Goal: Information Seeking & Learning: Learn about a topic

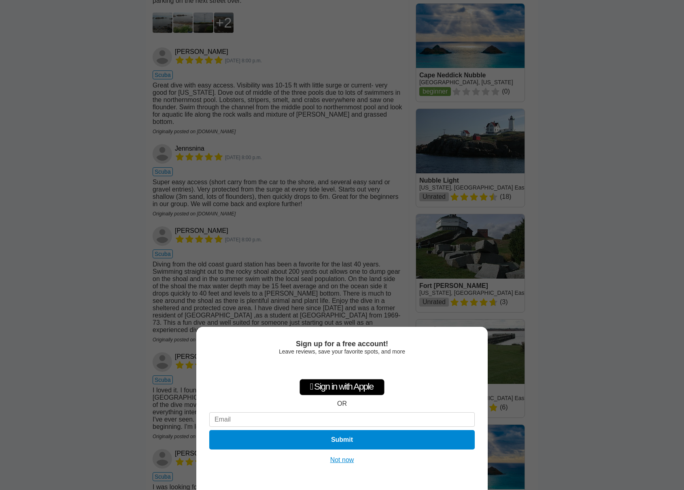
drag, startPoint x: 198, startPoint y: 251, endPoint x: 242, endPoint y: 249, distance: 43.3
click at [242, 249] on div "Sign up for a free account! Leave reviews, save your favorite spots, and more …" at bounding box center [342, 245] width 684 height 490
click at [340, 458] on button "Not now" at bounding box center [342, 460] width 29 height 8
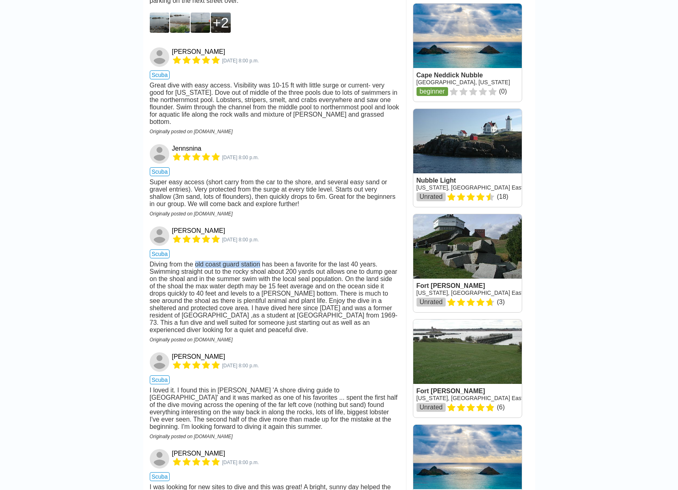
drag, startPoint x: 196, startPoint y: 249, endPoint x: 262, endPoint y: 249, distance: 66.0
click at [262, 261] on div "Diving from the old coast guard station has been a favorite for the last 40 yea…" at bounding box center [275, 297] width 250 height 73
copy div "old coast guard station"
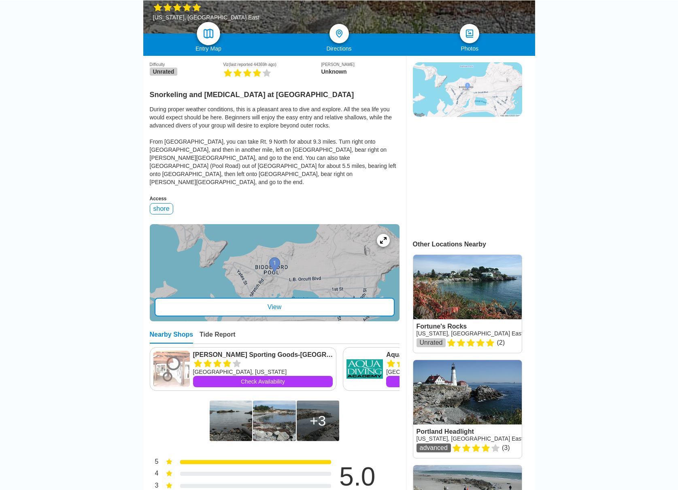
scroll to position [125, 0]
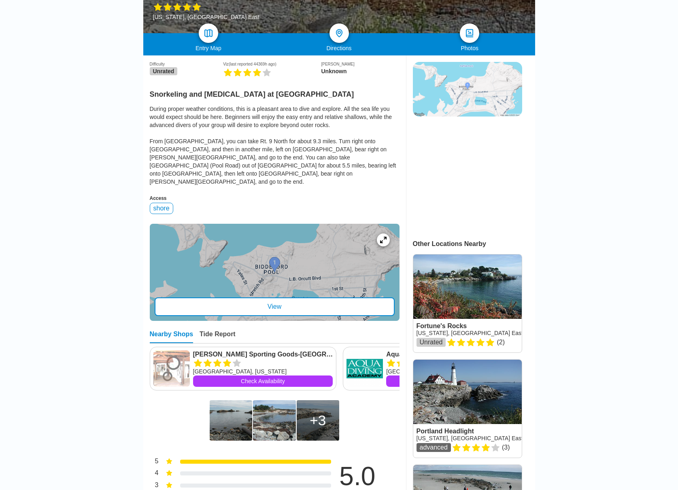
drag, startPoint x: 74, startPoint y: 236, endPoint x: 78, endPoint y: 225, distance: 10.8
click at [274, 298] on div "View" at bounding box center [275, 307] width 240 height 19
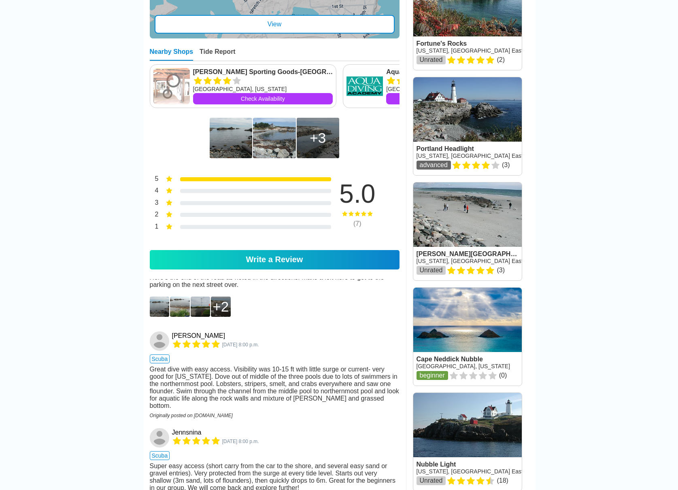
scroll to position [441, 0]
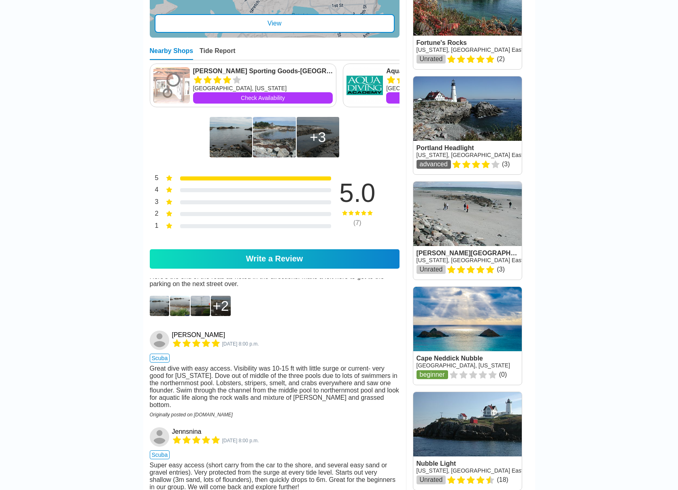
click at [165, 296] on img at bounding box center [160, 306] width 20 height 20
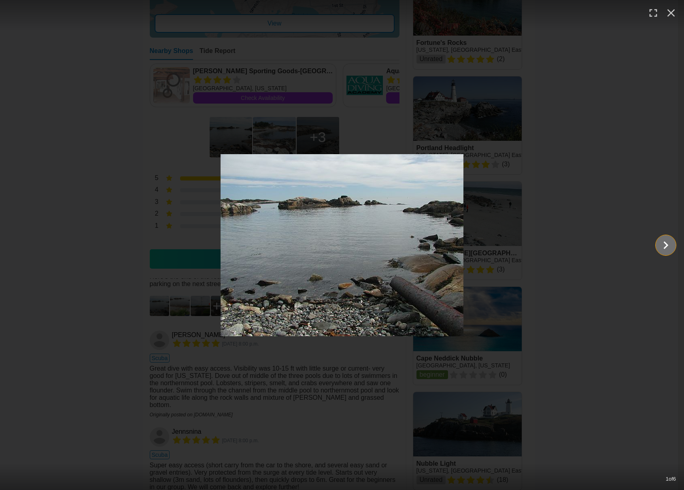
click at [675, 246] on button "Show slide 2 of 6" at bounding box center [666, 245] width 20 height 20
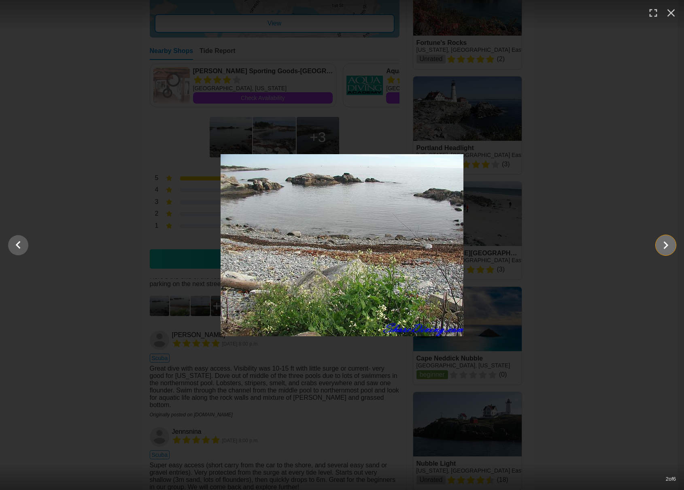
click at [672, 245] on icon "Show slide 3 of 6" at bounding box center [665, 245] width 15 height 19
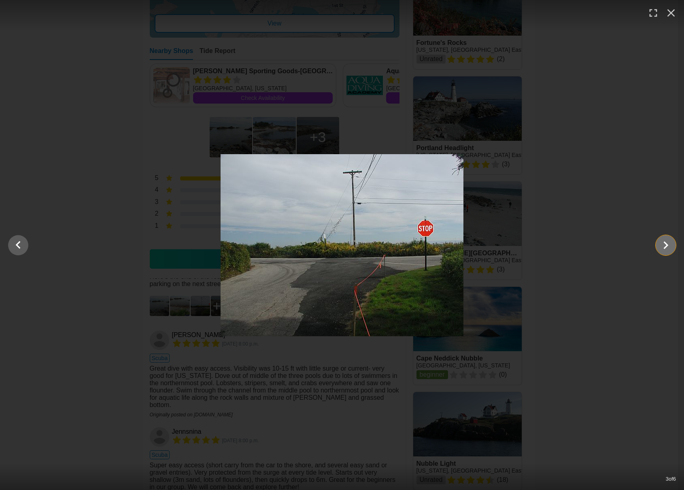
click at [672, 245] on icon "Show slide 4 of 6" at bounding box center [665, 245] width 15 height 19
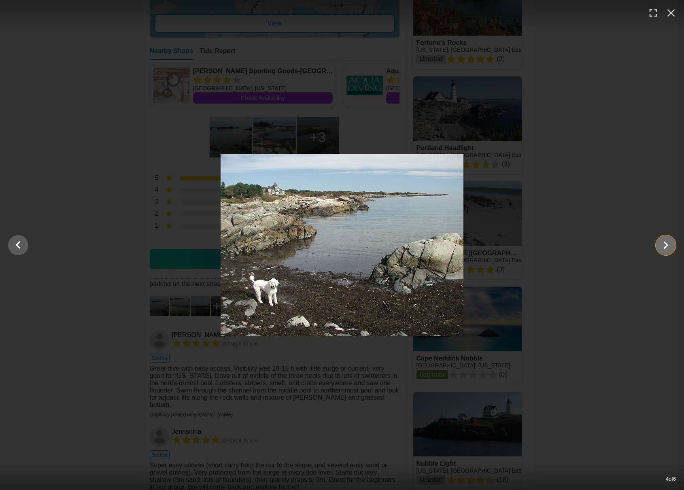
click at [672, 245] on icon "Show slide 5 of 6" at bounding box center [665, 245] width 15 height 19
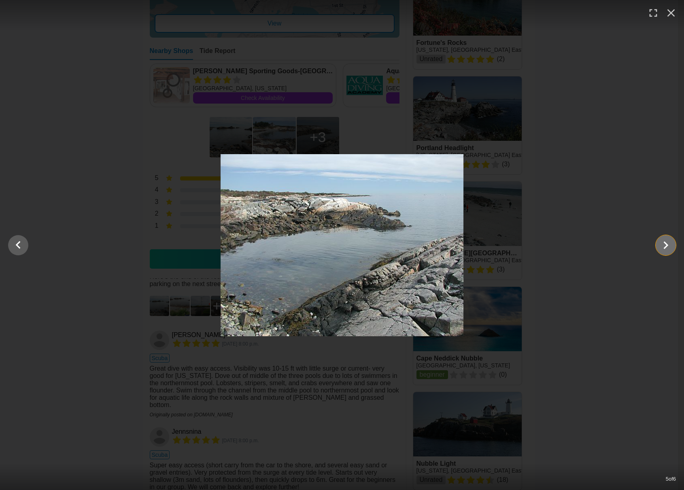
click at [672, 246] on icon "Show slide 6 of 6" at bounding box center [665, 245] width 15 height 19
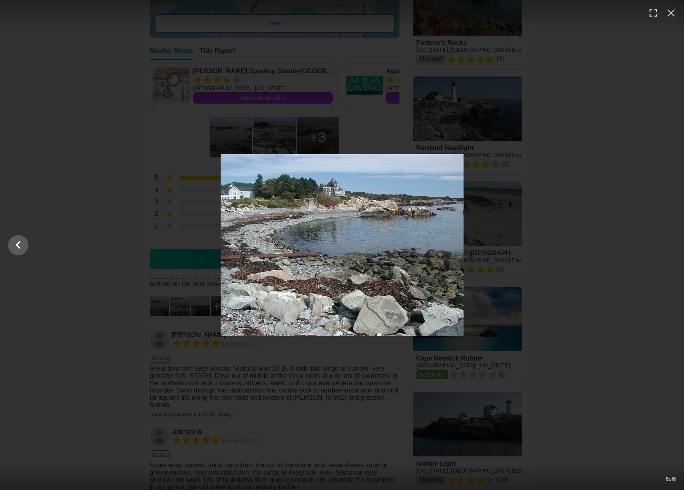
click at [670, 246] on div at bounding box center [342, 245] width 684 height 182
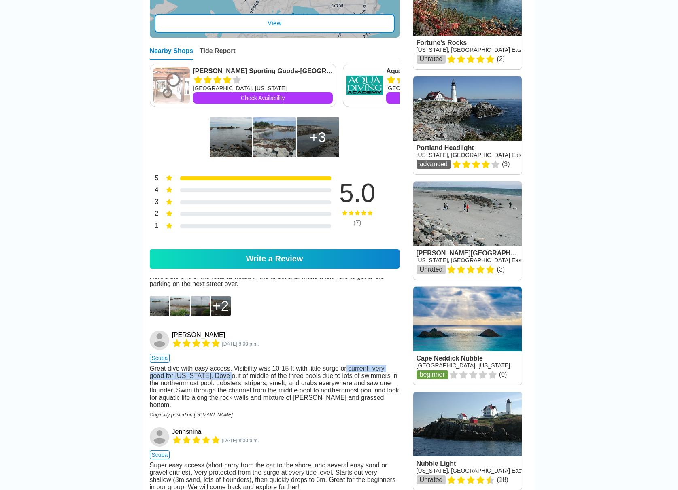
drag, startPoint x: 230, startPoint y: 358, endPoint x: 343, endPoint y: 349, distance: 114.1
click at [343, 365] on div "Great dive with easy access. Visibility was 10-15 ft with little surge or curre…" at bounding box center [275, 387] width 250 height 44
click at [125, 345] on main "[GEOGRAPHIC_DATA] › [US_STATE] › [GEOGRAPHIC_DATA] › [GEOGRAPHIC_DATA] [GEOGRAP…" at bounding box center [339, 305] width 678 height 1450
click at [62, 237] on main "[GEOGRAPHIC_DATA] › [US_STATE] › [GEOGRAPHIC_DATA] › [GEOGRAPHIC_DATA] [GEOGRAP…" at bounding box center [339, 305] width 678 height 1450
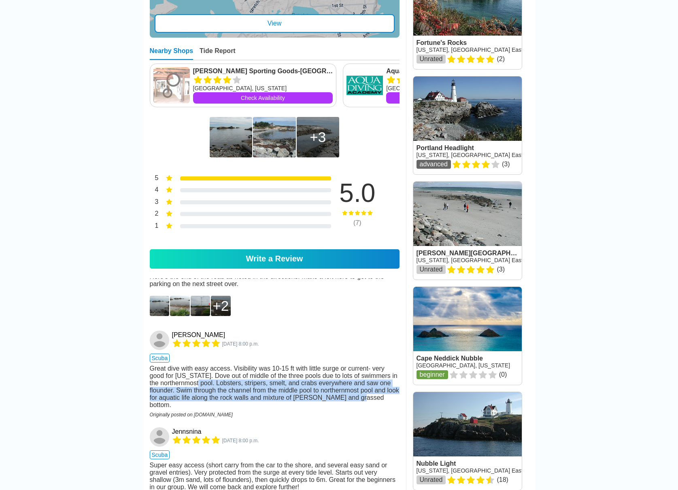
drag, startPoint x: 204, startPoint y: 363, endPoint x: 394, endPoint y: 376, distance: 190.7
click at [394, 376] on div "Great dive with easy access. Visibility was 10-15 ft with little surge or curre…" at bounding box center [275, 387] width 250 height 44
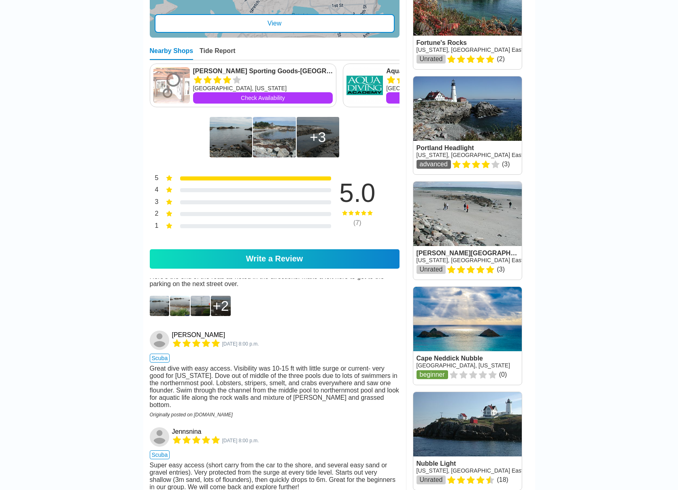
click at [54, 365] on main "[GEOGRAPHIC_DATA] › [US_STATE] › [GEOGRAPHIC_DATA] › [GEOGRAPHIC_DATA] [GEOGRAP…" at bounding box center [339, 305] width 678 height 1450
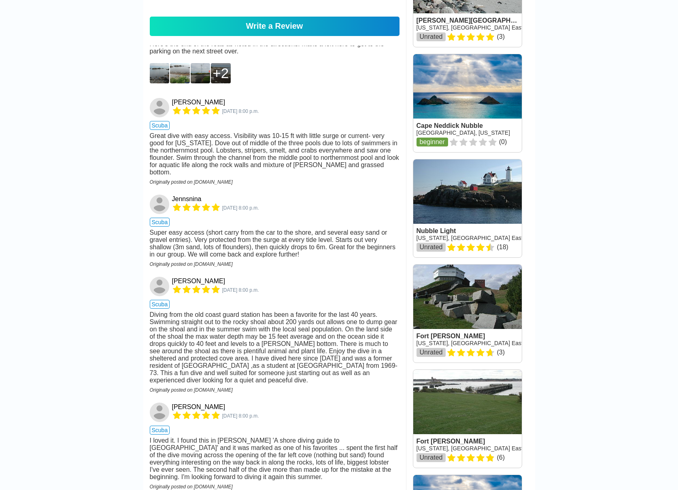
scroll to position [725, 0]
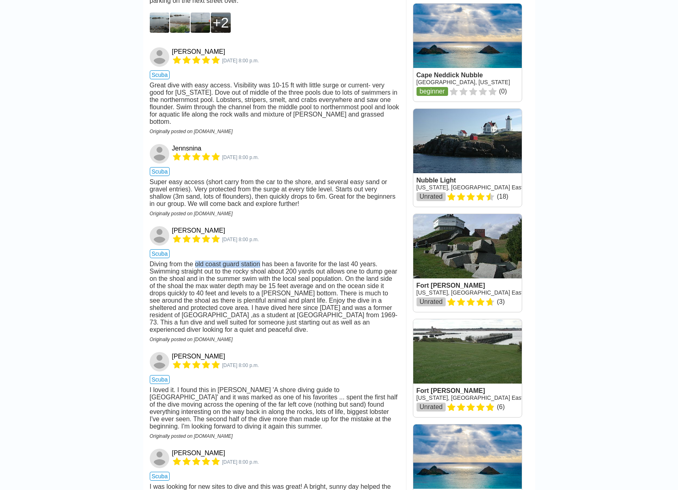
drag, startPoint x: 196, startPoint y: 249, endPoint x: 262, endPoint y: 251, distance: 65.6
click at [262, 261] on div "Diving from the old coast guard station has been a favorite for the last 40 yea…" at bounding box center [275, 297] width 250 height 73
copy div "old coast guard station"
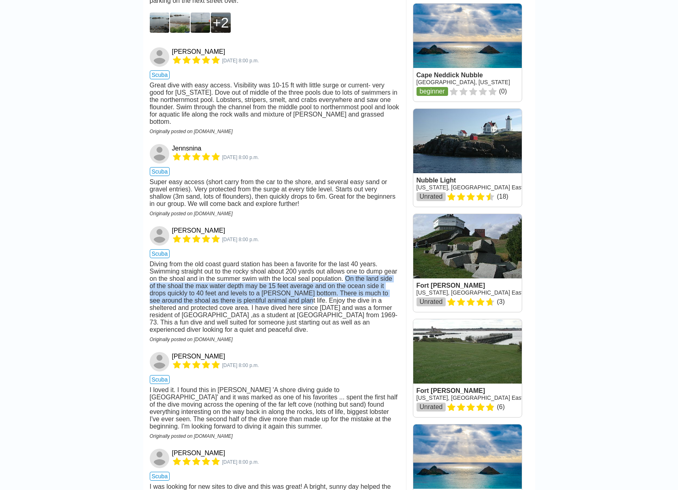
drag, startPoint x: 345, startPoint y: 267, endPoint x: 283, endPoint y: 293, distance: 66.9
click at [283, 293] on div "Diving from the old coast guard station has been a favorite for the last 40 yea…" at bounding box center [275, 297] width 250 height 73
copy div "On the land side of the shoal the max water depth may be 15 feet average and on…"
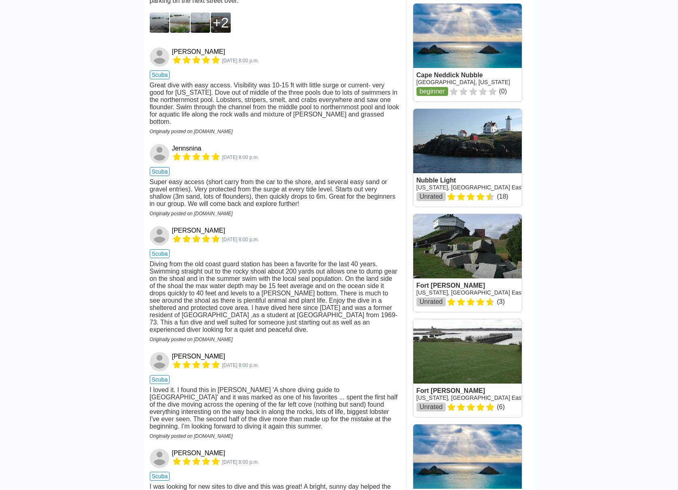
click at [297, 298] on div "Diving from the old coast guard station has been a favorite for the last 40 yea…" at bounding box center [275, 297] width 250 height 73
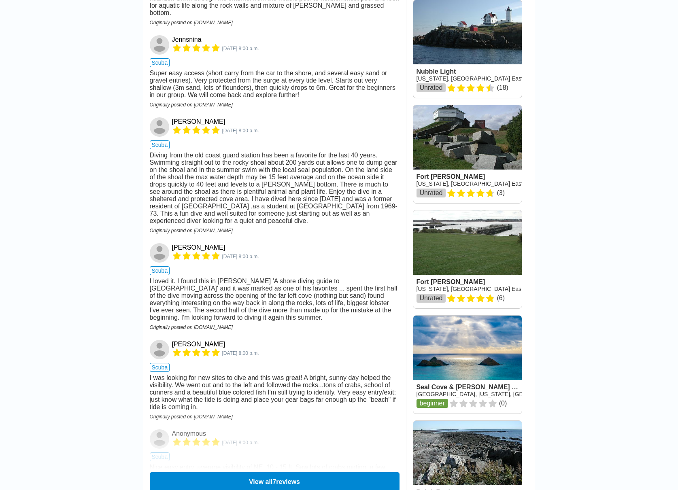
scroll to position [846, 0]
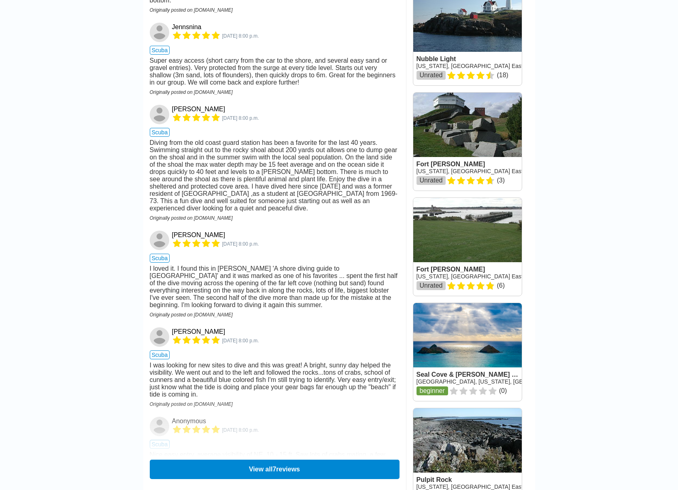
click at [216, 460] on button "View all 7 reviews" at bounding box center [275, 469] width 250 height 19
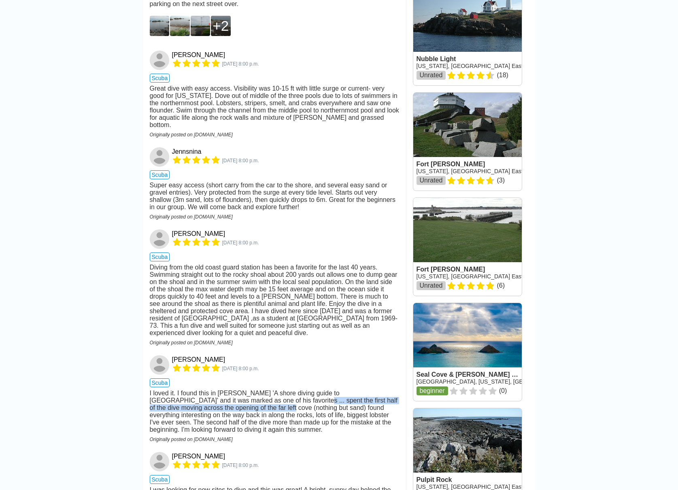
drag, startPoint x: 229, startPoint y: 413, endPoint x: 243, endPoint y: 402, distance: 18.1
click at [243, 402] on div "I loved it. I found this in [PERSON_NAME] 'A shore diving guide to [GEOGRAPHIC_…" at bounding box center [275, 412] width 250 height 44
copy div "spent the first half of the dive moving across the opening of the far left cove"
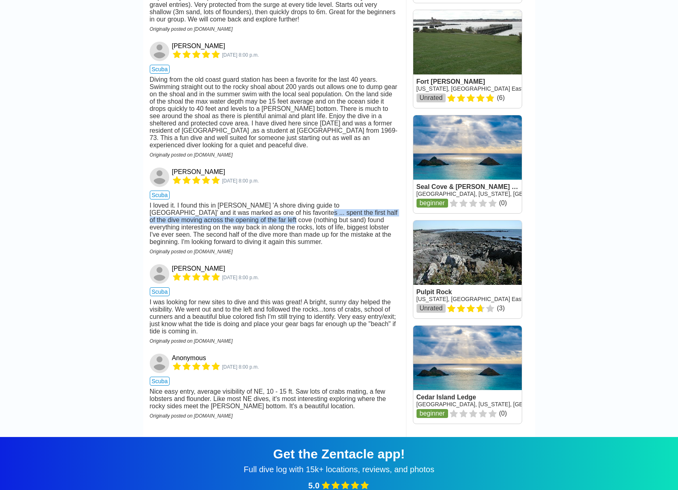
scroll to position [1048, 0]
